Goal: Information Seeking & Learning: Find contact information

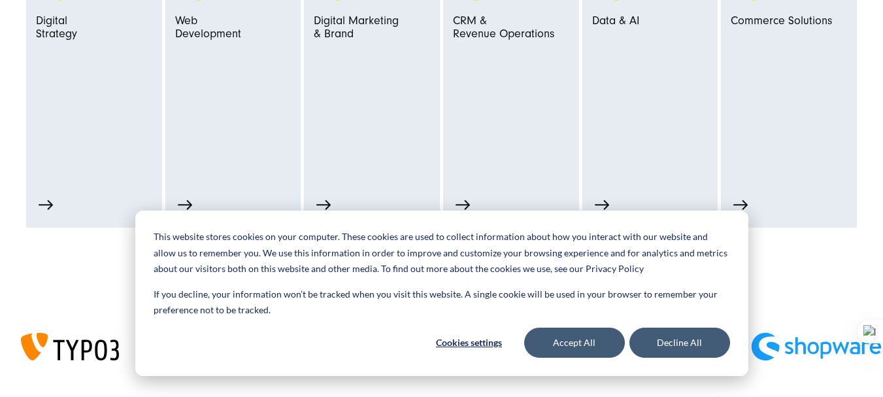
scroll to position [850, 0]
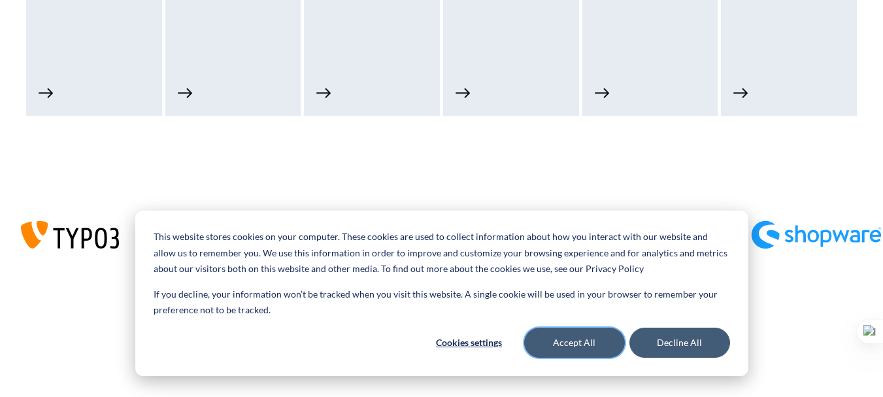
click at [583, 341] on button "Accept All" at bounding box center [574, 342] width 101 height 30
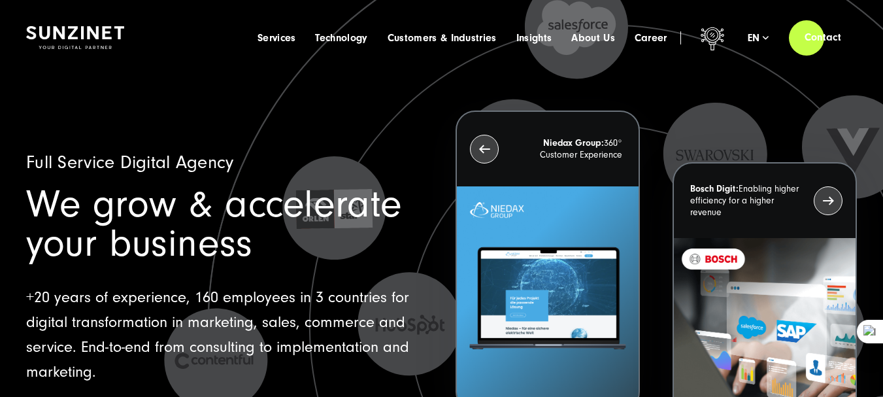
scroll to position [0, 0]
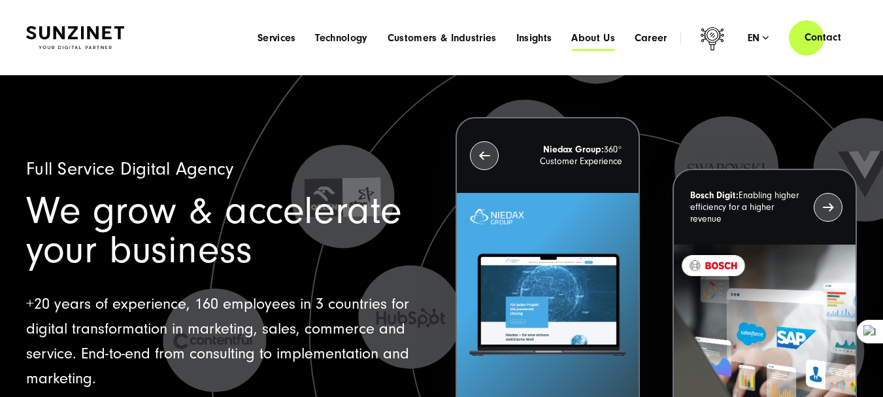
click at [582, 37] on span "About Us" at bounding box center [593, 37] width 44 height 13
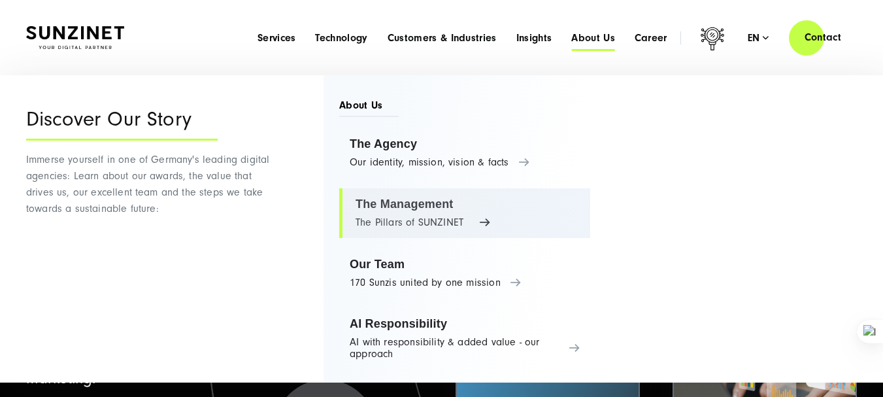
click at [400, 215] on link "The Management The Pillars of SUNZINET" at bounding box center [464, 213] width 251 height 50
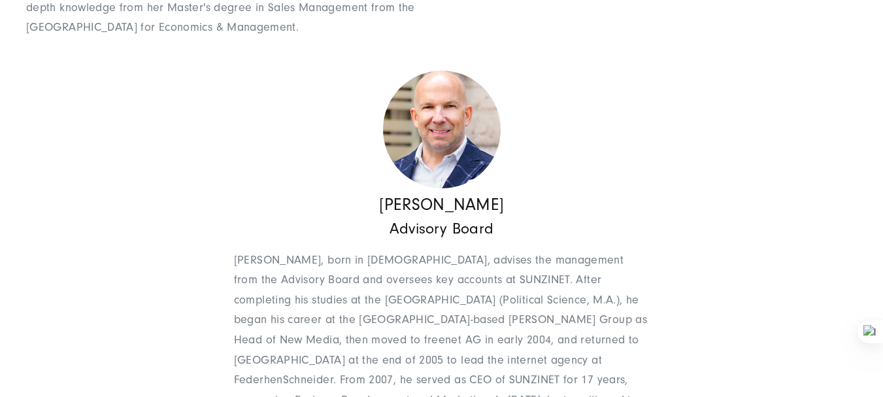
scroll to position [1307, 0]
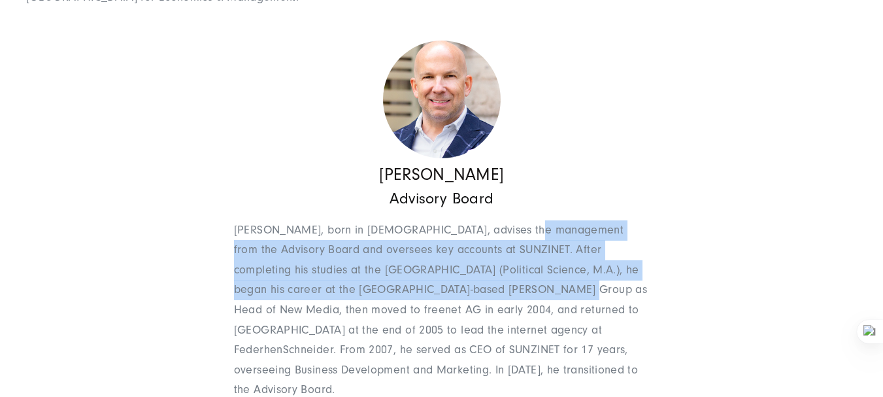
drag, startPoint x: 521, startPoint y: 242, endPoint x: 517, endPoint y: 227, distance: 14.9
click at [517, 227] on p "Alex Gruhler, born in 1972, advises the management from the Advisory Board and …" at bounding box center [442, 310] width 416 height 180
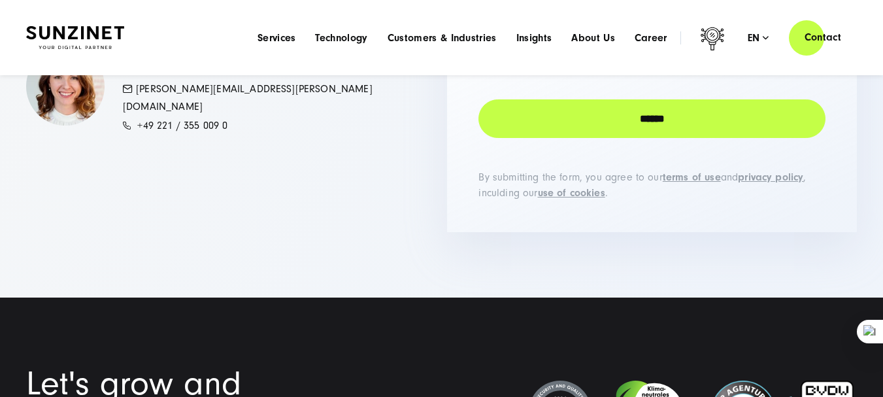
scroll to position [2092, 0]
